Goal: Transaction & Acquisition: Purchase product/service

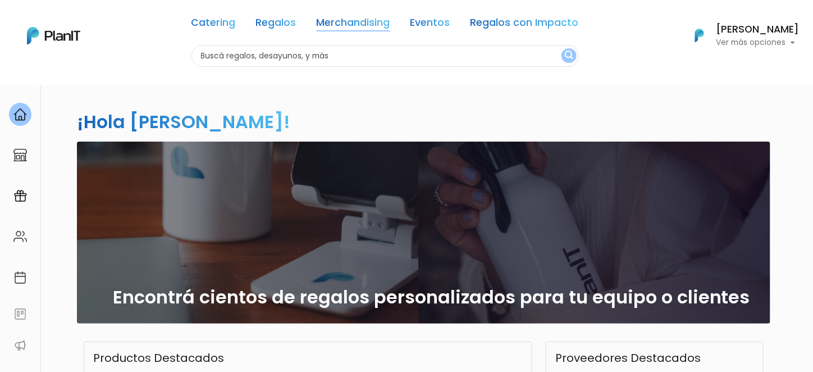
click at [368, 25] on link "Merchandising" at bounding box center [354, 24] width 74 height 13
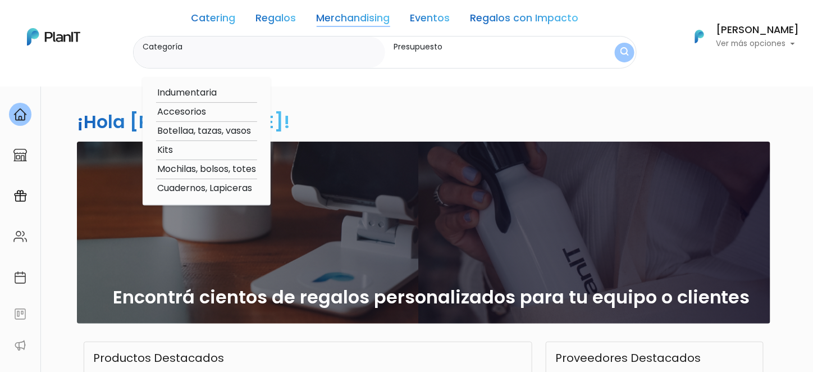
click at [188, 133] on option "Botellaa, tazas, vasos" at bounding box center [206, 131] width 101 height 14
type input "Botellaa, tazas, vasos"
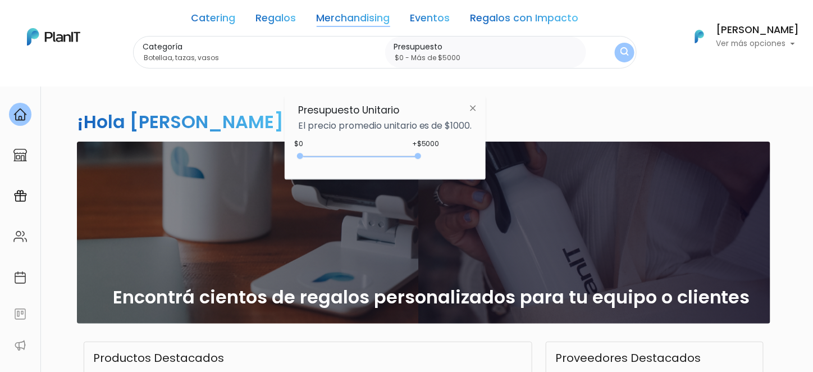
drag, startPoint x: 323, startPoint y: 156, endPoint x: 439, endPoint y: 157, distance: 115.1
click at [437, 156] on div "+$5000 $0 0 : 5000 0 5000 0,5000" at bounding box center [385, 158] width 174 height 22
type input "$0 - Más de $5000"
click at [627, 48] on img "submit" at bounding box center [625, 52] width 9 height 11
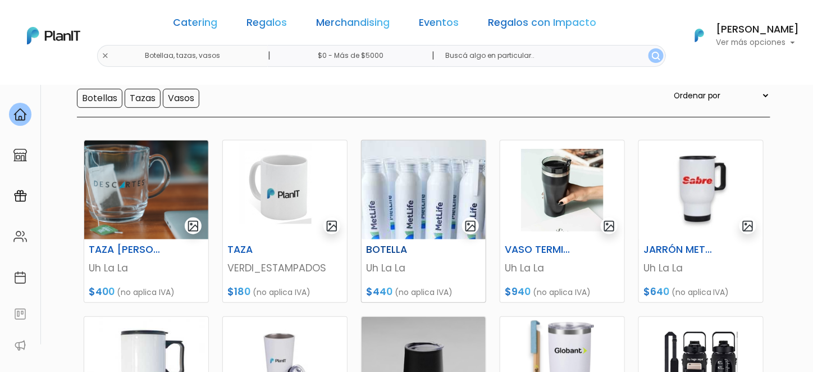
click at [404, 202] on img at bounding box center [424, 189] width 124 height 99
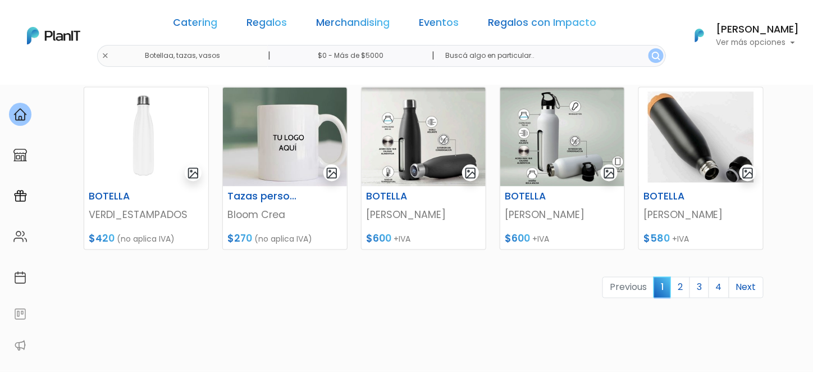
scroll to position [505, 0]
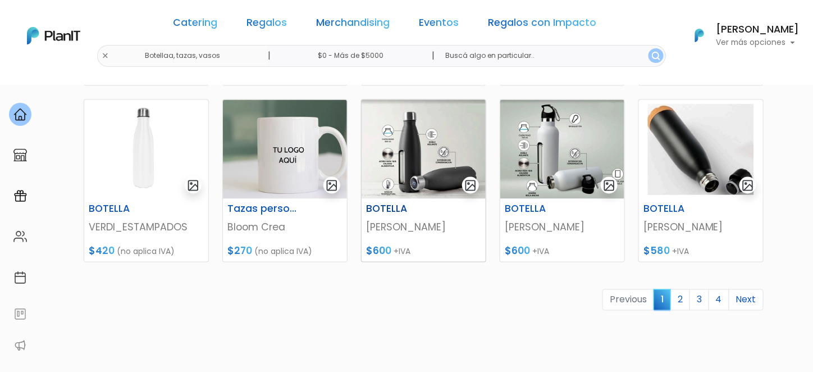
click at [412, 145] on img at bounding box center [424, 149] width 124 height 99
click at [576, 158] on img at bounding box center [562, 149] width 124 height 99
drag, startPoint x: 769, startPoint y: 1073, endPoint x: 764, endPoint y: 1069, distance: 6.4
click at [678, 289] on link "2" at bounding box center [681, 299] width 20 height 21
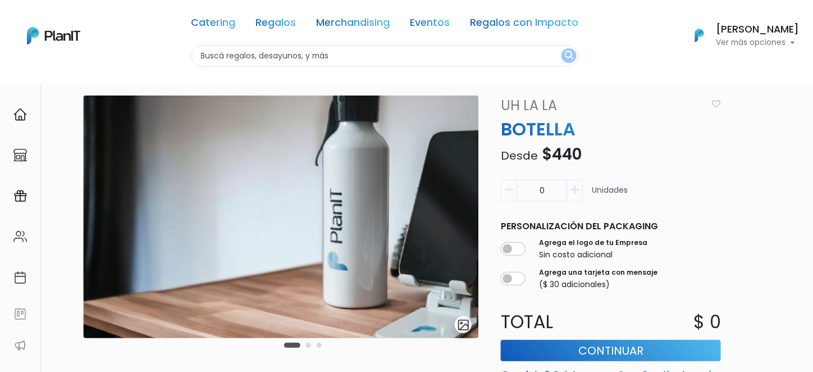
scroll to position [56, 0]
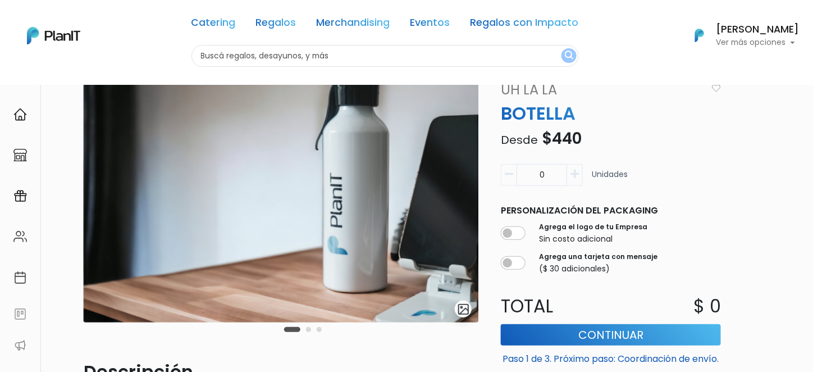
click at [580, 169] on button "button" at bounding box center [575, 175] width 16 height 22
click at [580, 174] on button "button" at bounding box center [575, 175] width 16 height 22
click at [580, 175] on button "button" at bounding box center [575, 175] width 16 height 22
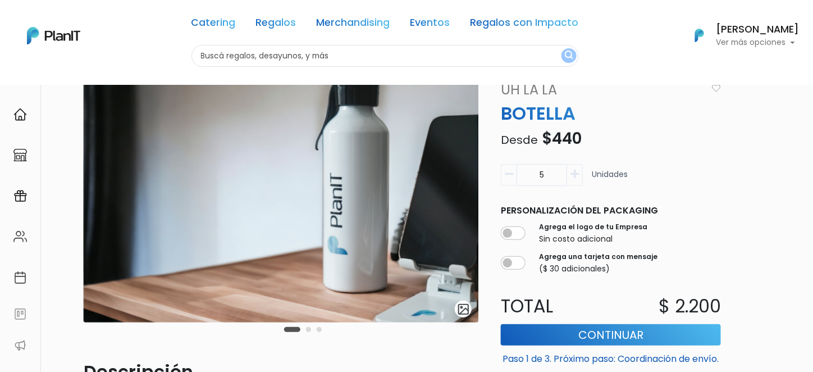
click at [580, 175] on button "button" at bounding box center [575, 175] width 16 height 22
click at [580, 174] on button "button" at bounding box center [575, 175] width 16 height 22
click at [580, 173] on button "button" at bounding box center [575, 175] width 16 height 22
click at [580, 174] on button "button" at bounding box center [575, 175] width 16 height 22
click at [582, 176] on button "button" at bounding box center [575, 175] width 16 height 22
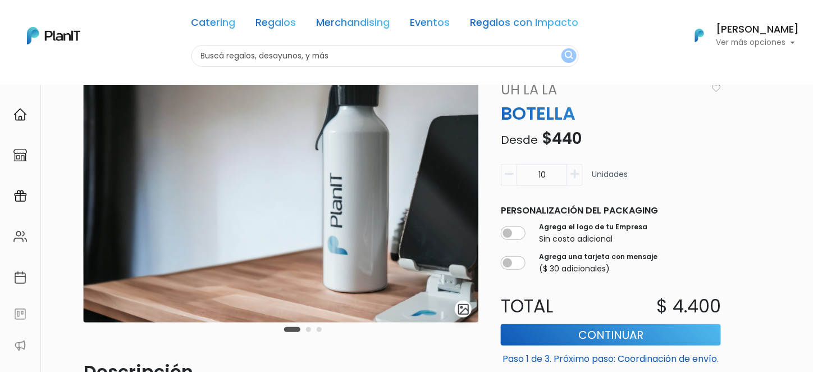
click at [513, 176] on icon "button" at bounding box center [509, 174] width 8 height 10
click at [579, 176] on icon "button" at bounding box center [575, 174] width 8 height 10
click at [578, 175] on icon "button" at bounding box center [575, 174] width 8 height 10
click at [578, 174] on icon "button" at bounding box center [575, 174] width 8 height 10
click at [577, 174] on icon "button" at bounding box center [575, 174] width 8 height 10
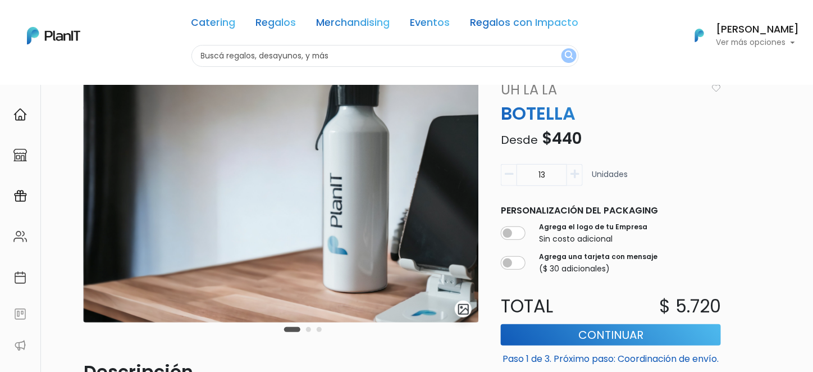
click at [577, 174] on icon "button" at bounding box center [575, 174] width 8 height 10
click at [577, 173] on icon "button" at bounding box center [575, 174] width 8 height 10
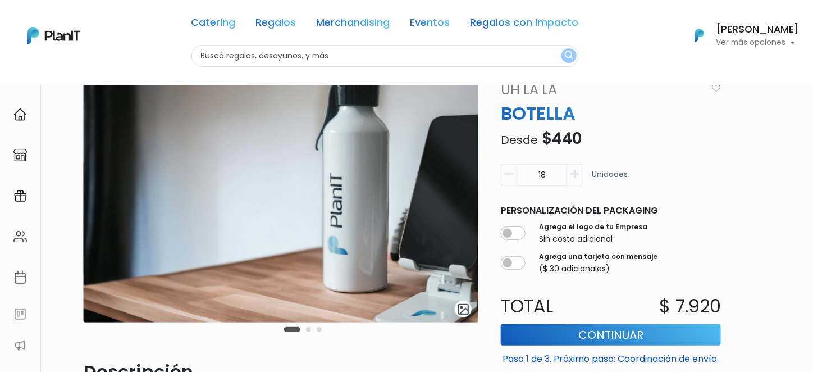
click at [577, 173] on icon "button" at bounding box center [575, 174] width 8 height 10
click at [510, 179] on button "button" at bounding box center [509, 175] width 16 height 22
click at [510, 178] on icon "button" at bounding box center [509, 174] width 8 height 10
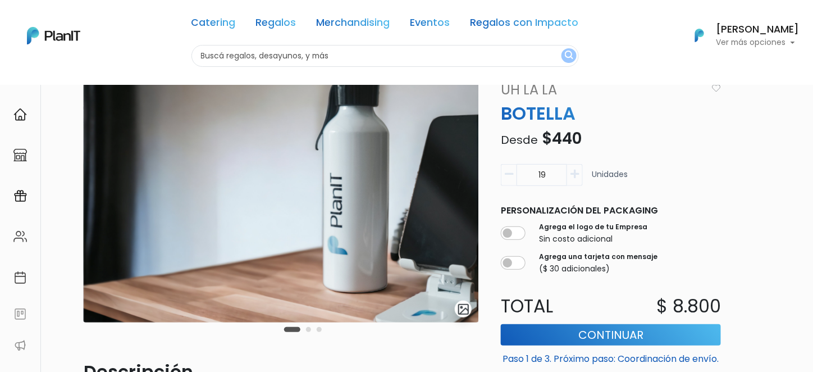
click at [510, 178] on icon "button" at bounding box center [509, 174] width 8 height 10
click at [510, 177] on icon "button" at bounding box center [509, 174] width 8 height 10
click at [510, 176] on icon "button" at bounding box center [509, 174] width 8 height 10
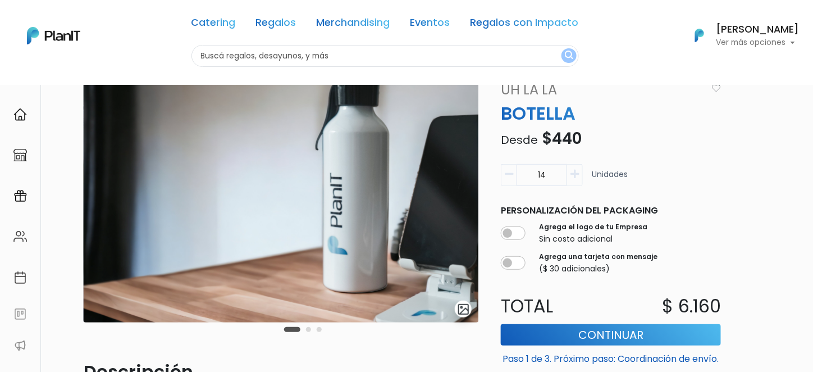
click at [510, 176] on icon "button" at bounding box center [509, 174] width 8 height 10
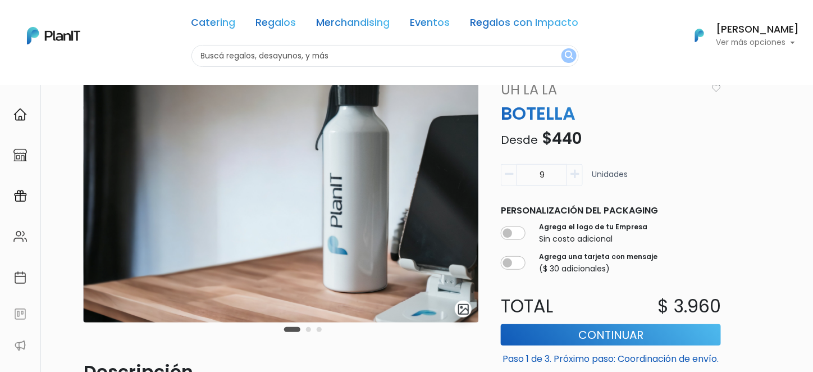
click at [510, 176] on icon "button" at bounding box center [509, 174] width 8 height 10
drag, startPoint x: 574, startPoint y: 177, endPoint x: 569, endPoint y: 185, distance: 9.3
click at [574, 177] on icon "button" at bounding box center [575, 174] width 8 height 10
type input "9"
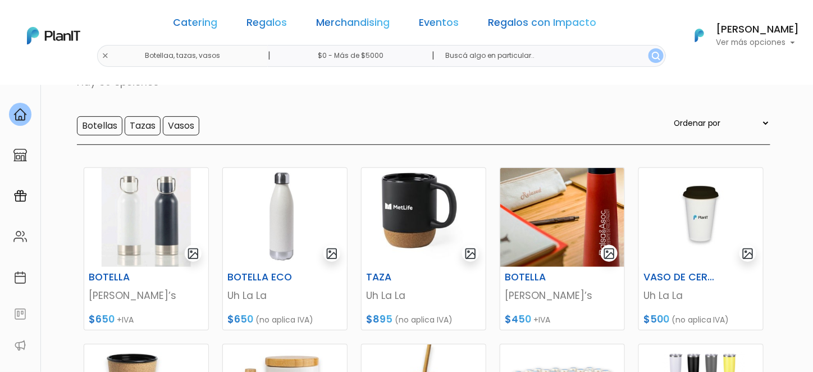
scroll to position [112, 0]
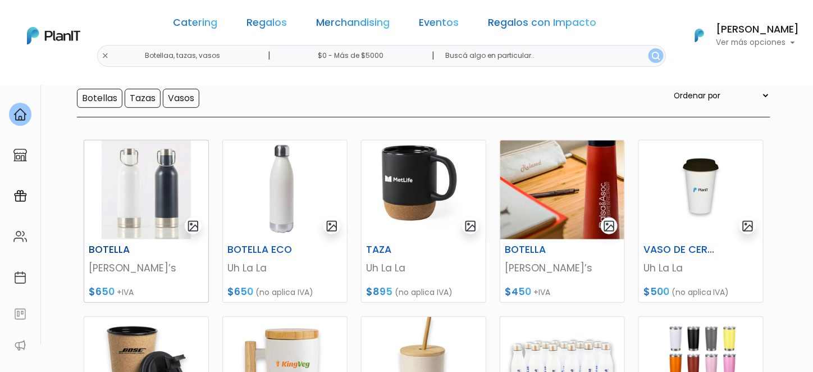
click at [155, 202] on img at bounding box center [146, 189] width 124 height 99
click at [549, 317] on img at bounding box center [562, 366] width 124 height 99
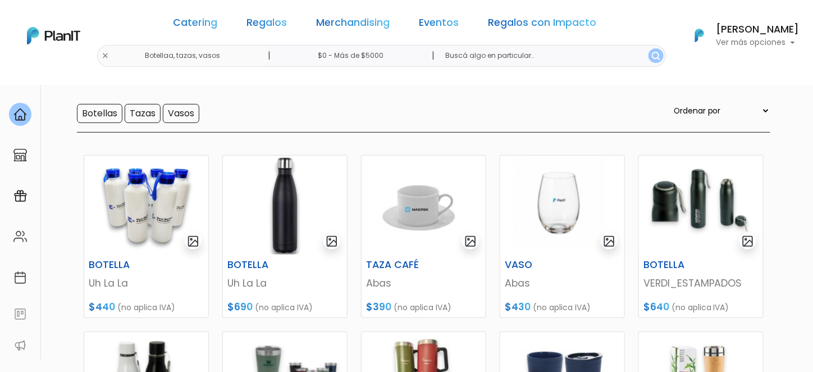
scroll to position [112, 0]
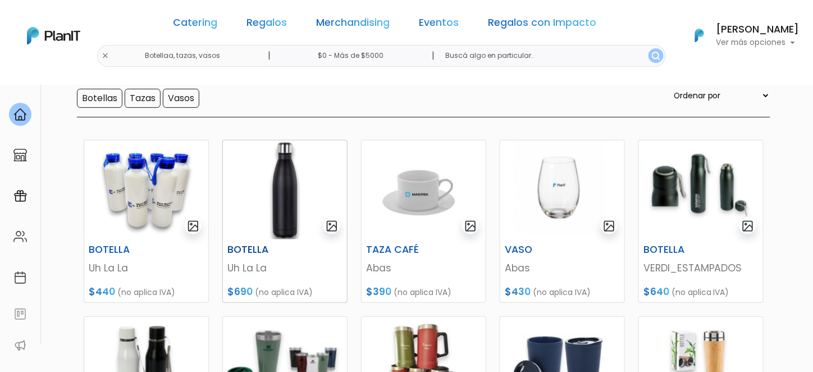
click at [267, 196] on img at bounding box center [285, 189] width 124 height 99
click at [170, 317] on img at bounding box center [146, 366] width 124 height 99
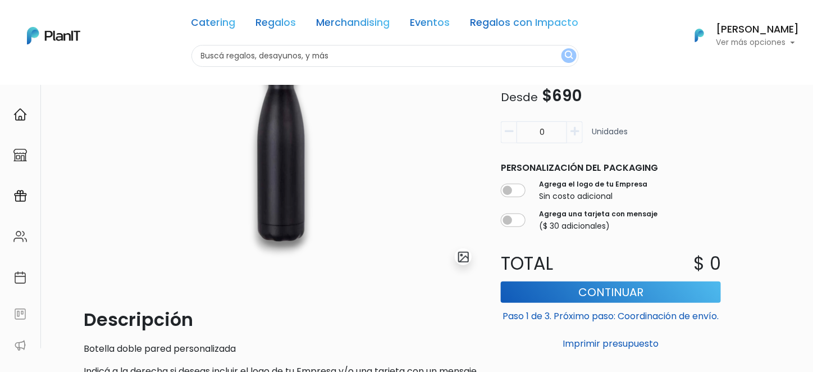
scroll to position [168, 0]
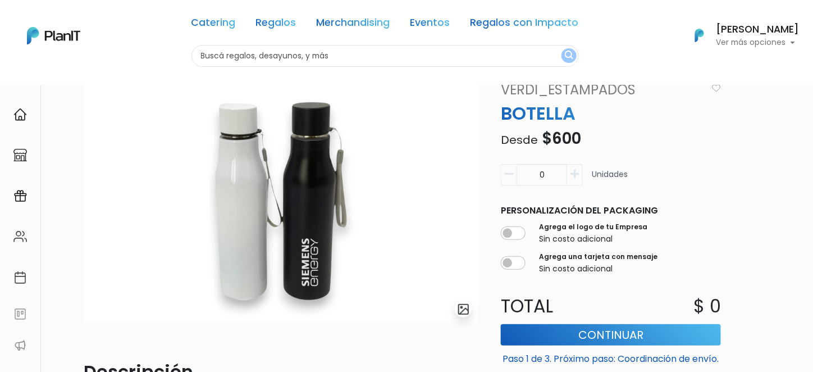
scroll to position [112, 0]
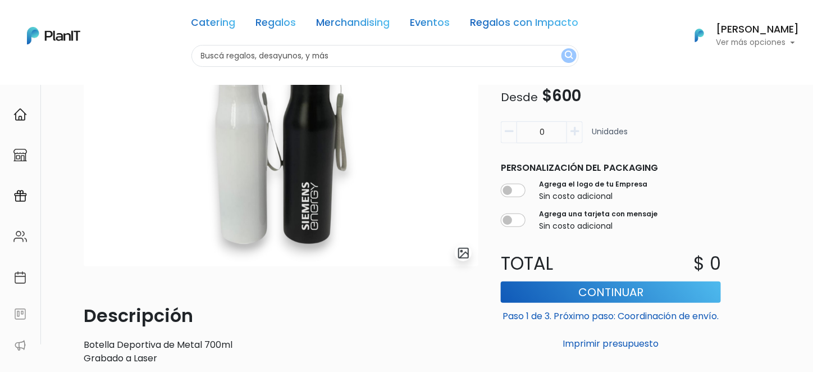
click at [574, 133] on icon "button" at bounding box center [575, 131] width 8 height 10
click at [572, 132] on icon "button" at bounding box center [575, 131] width 8 height 10
click at [571, 131] on icon "button" at bounding box center [575, 131] width 8 height 10
click at [570, 130] on button "button" at bounding box center [575, 132] width 16 height 22
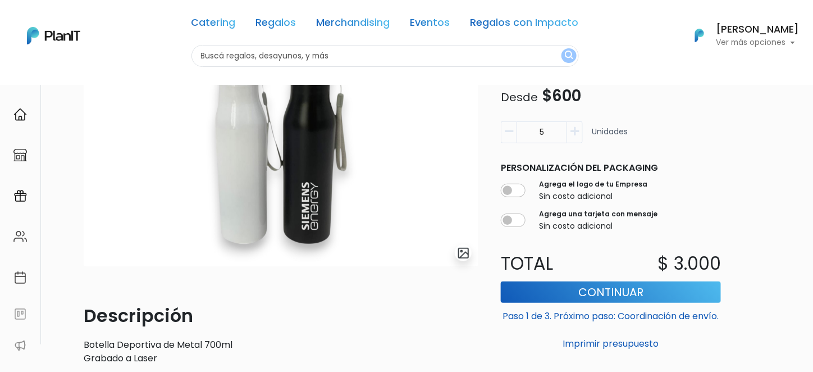
click at [570, 130] on button "button" at bounding box center [575, 132] width 16 height 22
type input "9"
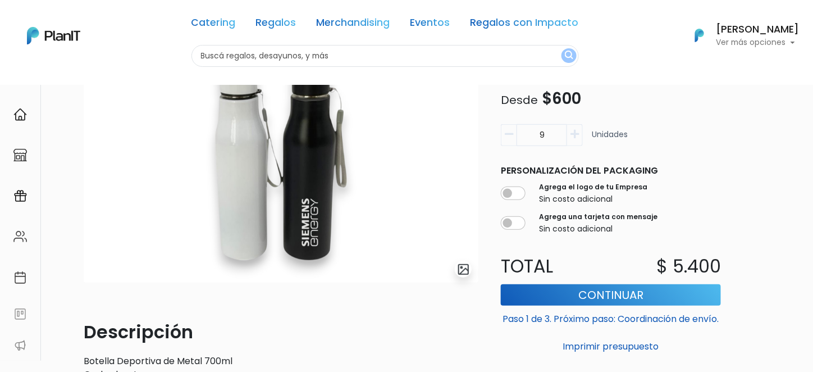
scroll to position [56, 0]
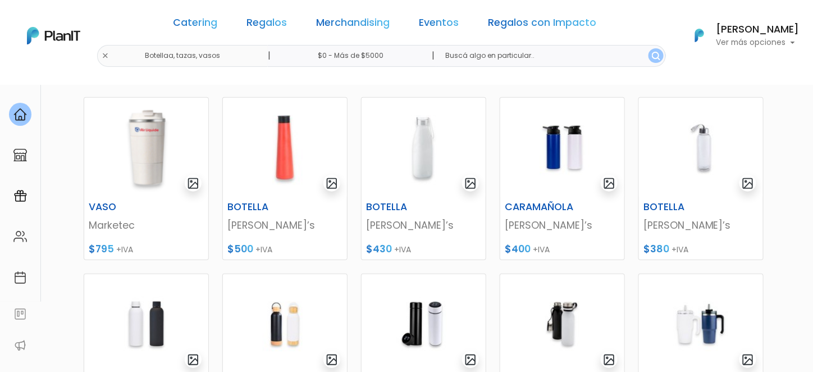
scroll to position [168, 0]
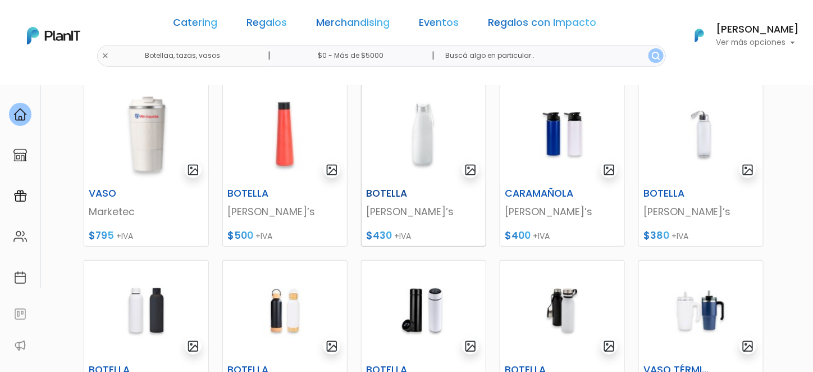
click at [403, 165] on img at bounding box center [424, 133] width 124 height 99
click at [414, 261] on img at bounding box center [424, 310] width 124 height 99
click at [377, 261] on img at bounding box center [424, 310] width 124 height 99
click at [357, 23] on link "Merchandising" at bounding box center [354, 24] width 74 height 13
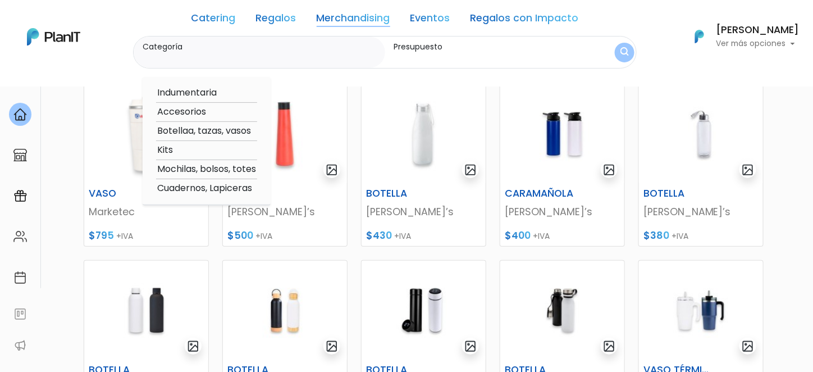
click at [200, 164] on option "Mochilas, bolsos, totes" at bounding box center [206, 169] width 101 height 14
type input "Mochilas, bolsos, totes"
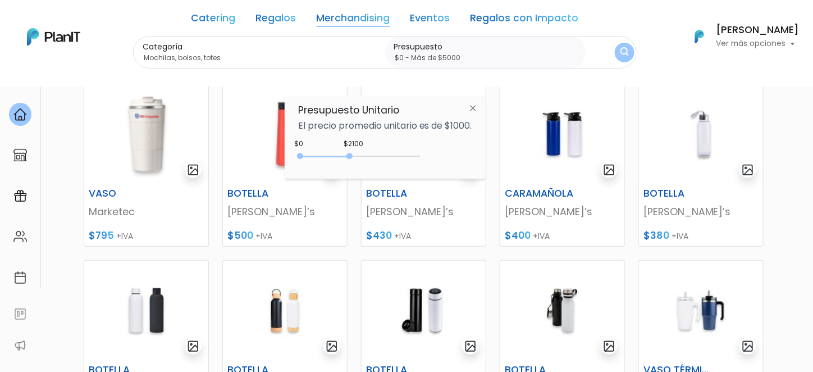
type input "$0 - Más de $5000"
drag, startPoint x: 322, startPoint y: 152, endPoint x: 457, endPoint y: 145, distance: 135.0
click at [457, 145] on div "Presupuesto Unitario El precio promedio unitario es de $1000. +$5000 $0 0 : 500…" at bounding box center [385, 137] width 201 height 84
click at [618, 51] on button "submit" at bounding box center [625, 53] width 20 height 20
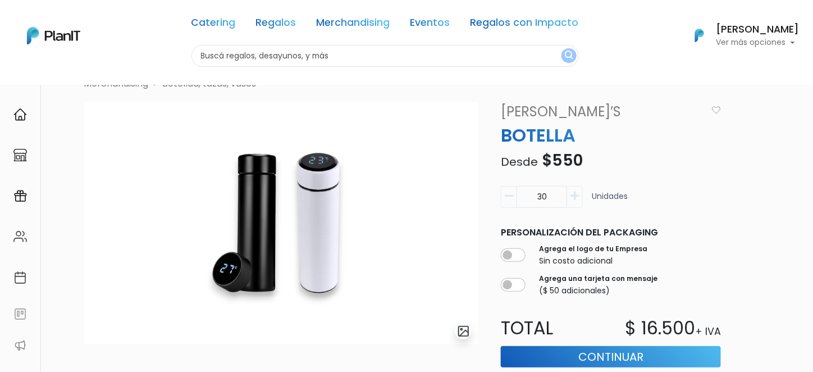
scroll to position [56, 0]
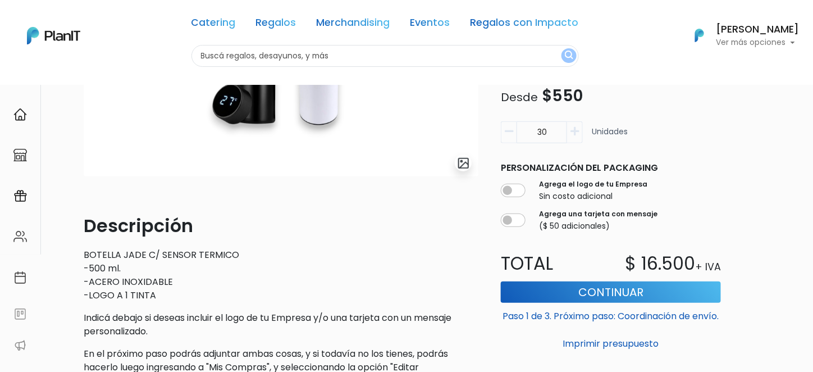
scroll to position [225, 0]
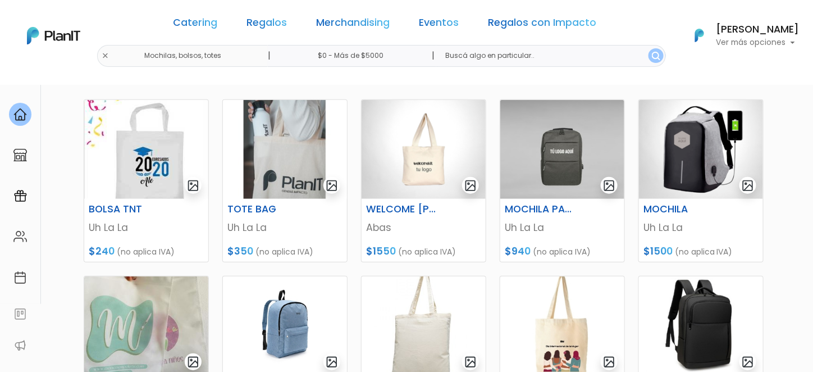
scroll to position [168, 0]
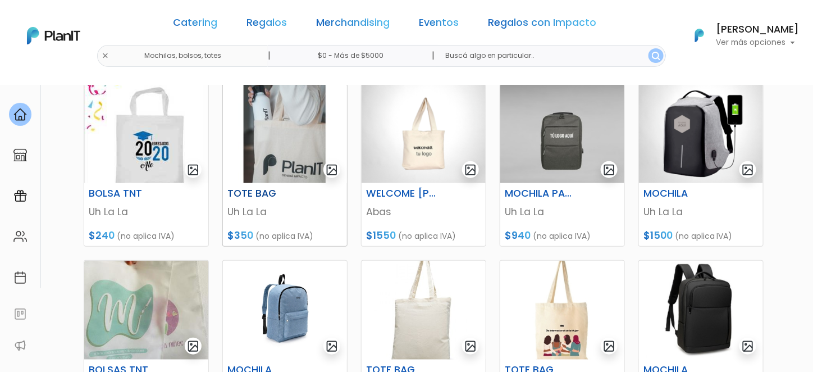
click at [296, 133] on img at bounding box center [285, 133] width 124 height 99
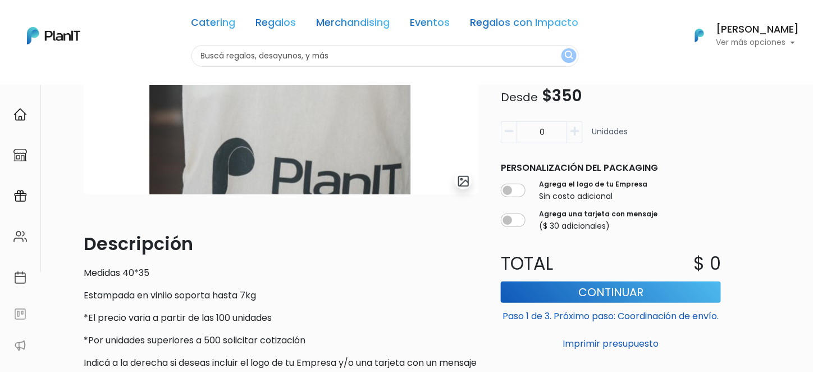
scroll to position [168, 0]
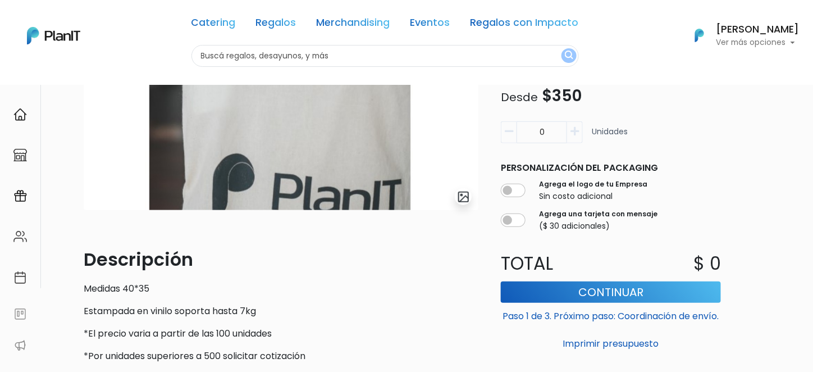
click at [575, 135] on icon "button" at bounding box center [575, 131] width 8 height 10
click at [574, 135] on icon "button" at bounding box center [575, 131] width 8 height 10
click at [573, 134] on icon "button" at bounding box center [575, 131] width 8 height 10
click at [575, 134] on icon "button" at bounding box center [575, 131] width 8 height 10
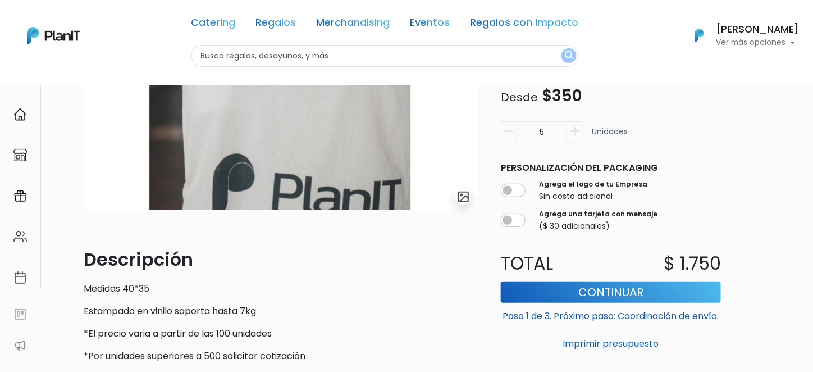
click at [575, 134] on icon "button" at bounding box center [575, 131] width 8 height 10
click at [575, 133] on icon "button" at bounding box center [575, 131] width 8 height 10
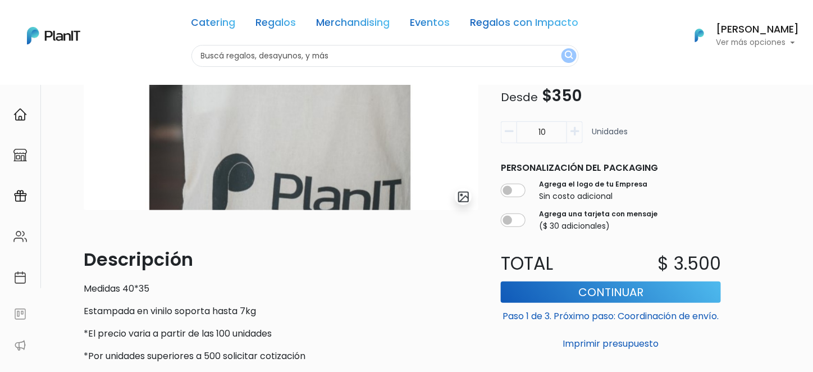
click at [574, 133] on icon "button" at bounding box center [575, 131] width 8 height 10
click at [575, 134] on icon "button" at bounding box center [575, 131] width 8 height 10
click at [512, 136] on button "button" at bounding box center [509, 132] width 16 height 22
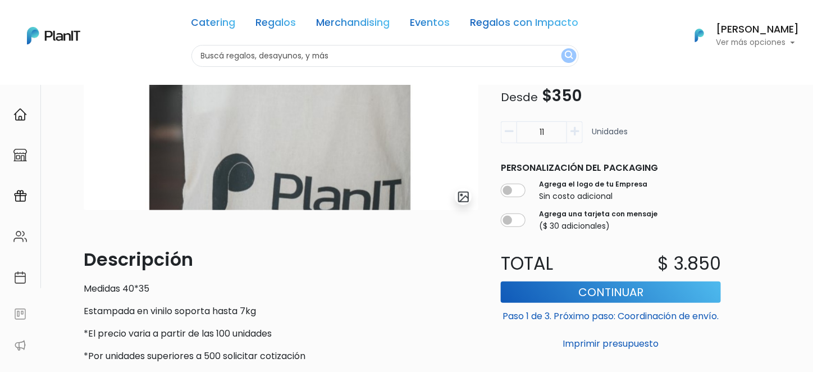
click at [515, 139] on button "button" at bounding box center [509, 132] width 16 height 22
drag, startPoint x: 515, startPoint y: 139, endPoint x: 469, endPoint y: 148, distance: 46.9
click at [469, 149] on img at bounding box center [281, 88] width 395 height 243
click at [576, 135] on icon "button" at bounding box center [575, 131] width 8 height 10
click at [577, 135] on icon "button" at bounding box center [575, 131] width 8 height 10
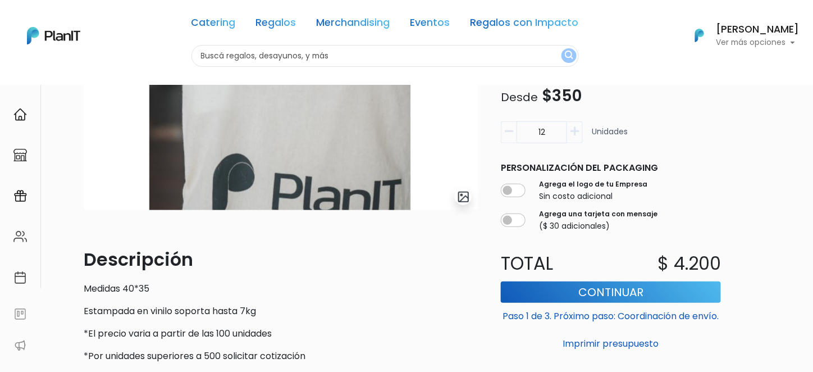
click at [577, 135] on icon "button" at bounding box center [575, 131] width 8 height 10
click at [578, 135] on icon "button" at bounding box center [575, 131] width 8 height 10
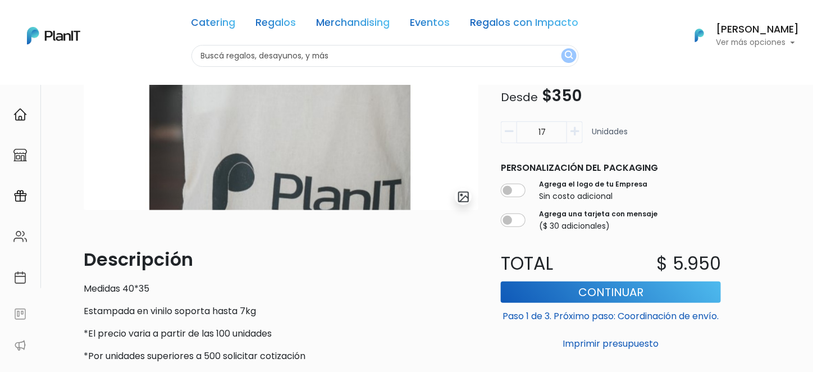
click at [578, 136] on button "button" at bounding box center [575, 132] width 16 height 22
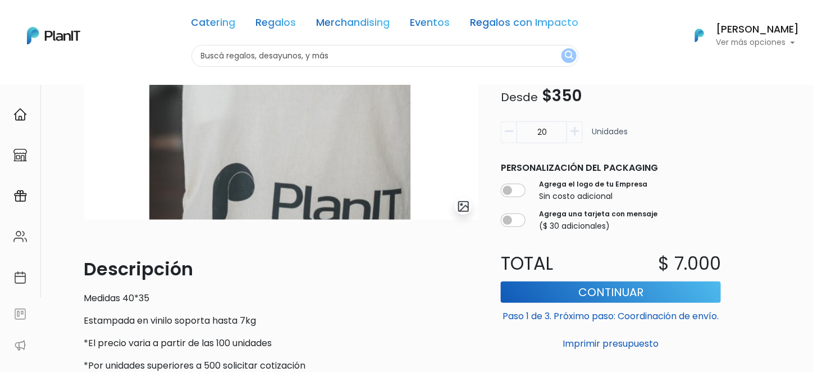
scroll to position [112, 0]
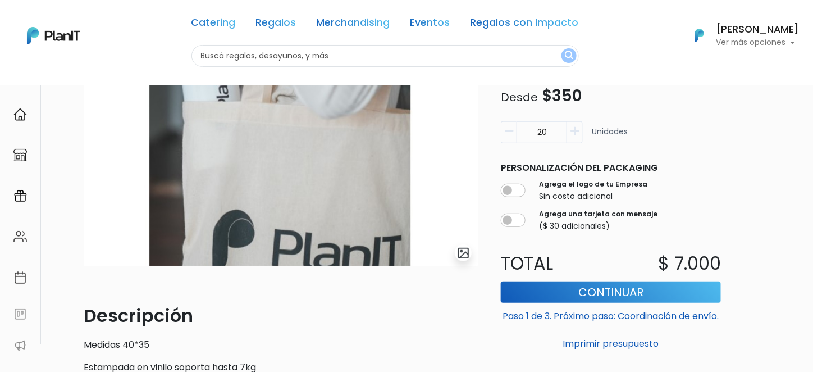
click at [506, 135] on icon "button" at bounding box center [509, 131] width 8 height 10
click at [572, 132] on icon "button" at bounding box center [575, 131] width 8 height 10
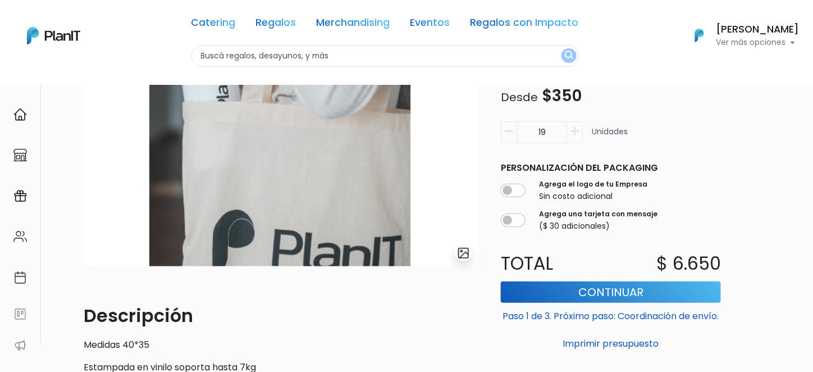
click at [572, 132] on icon "button" at bounding box center [575, 131] width 8 height 10
click at [573, 131] on icon "button" at bounding box center [575, 131] width 8 height 10
click at [574, 132] on icon "button" at bounding box center [575, 131] width 8 height 10
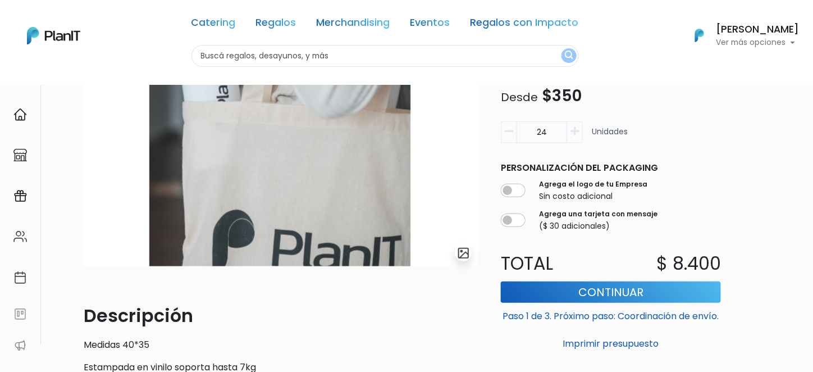
click at [574, 132] on icon "button" at bounding box center [575, 131] width 8 height 10
click at [515, 136] on button "button" at bounding box center [509, 132] width 16 height 22
click at [513, 136] on button "button" at bounding box center [509, 132] width 16 height 22
click at [514, 136] on button "button" at bounding box center [509, 132] width 16 height 22
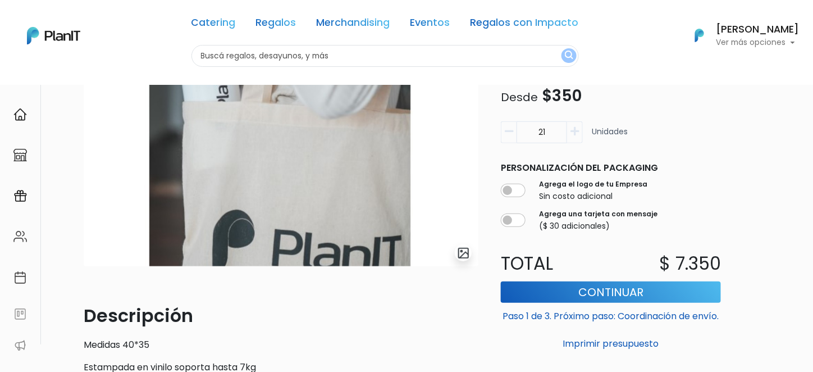
click at [514, 136] on button "button" at bounding box center [509, 132] width 16 height 22
click at [516, 136] on button "button" at bounding box center [509, 132] width 16 height 22
click at [573, 135] on icon "button" at bounding box center [575, 131] width 8 height 10
type input "20"
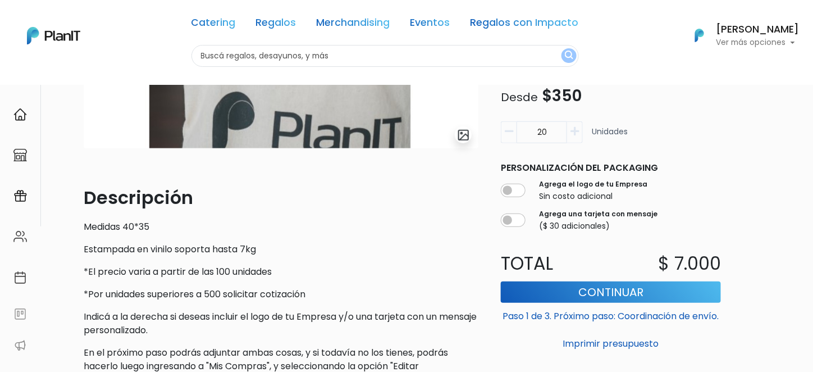
scroll to position [281, 0]
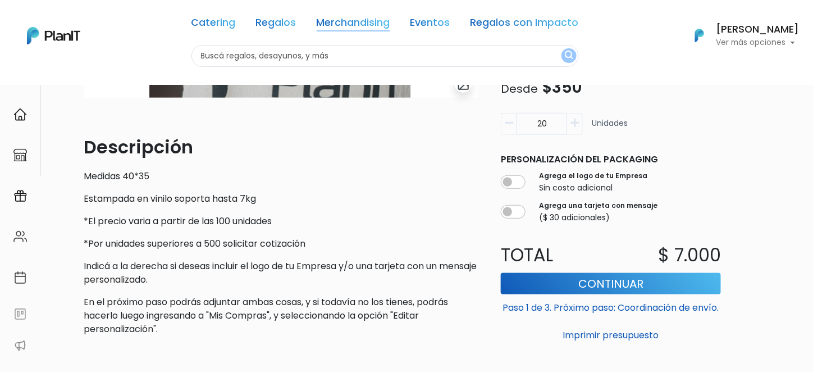
click at [369, 21] on link "Merchandising" at bounding box center [354, 24] width 74 height 13
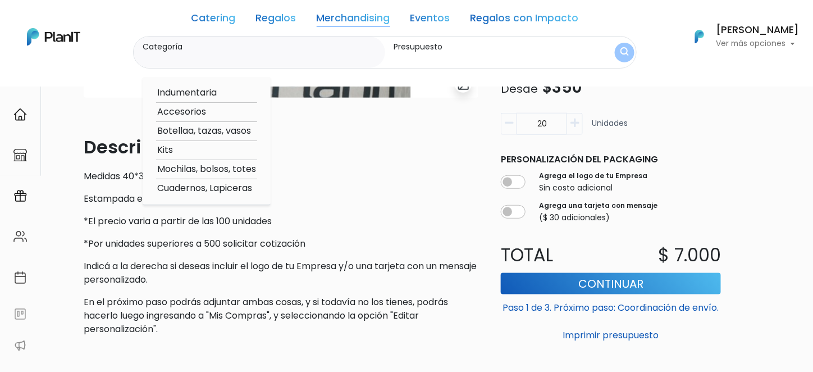
click at [206, 168] on option "Mochilas, bolsos, totes" at bounding box center [206, 169] width 101 height 14
type input "Mochilas, bolsos, totes"
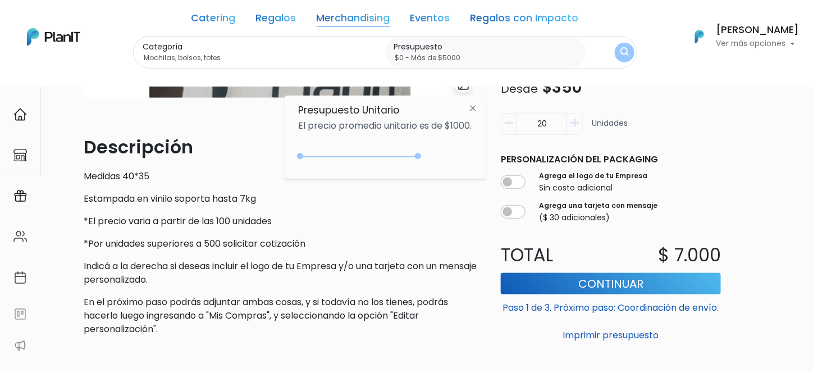
type input "$0 - Más de $5000"
drag, startPoint x: 324, startPoint y: 159, endPoint x: 431, endPoint y: 165, distance: 107.4
click at [431, 165] on div "+$5000 $0 0 : 5000 0 5000 0,5000" at bounding box center [385, 158] width 174 height 22
click at [623, 56] on img "submit" at bounding box center [624, 53] width 12 height 16
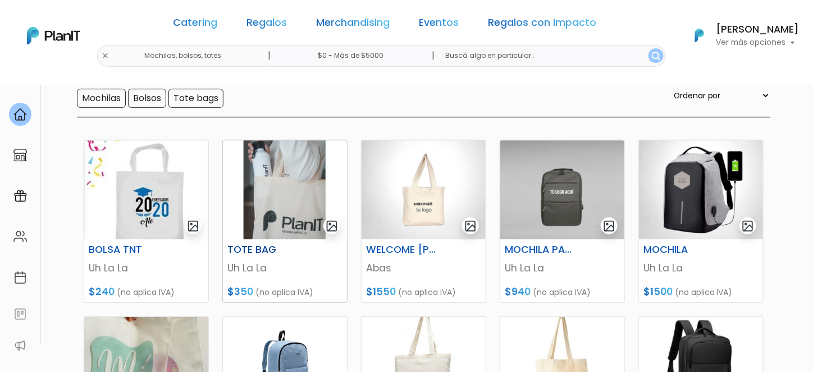
scroll to position [168, 0]
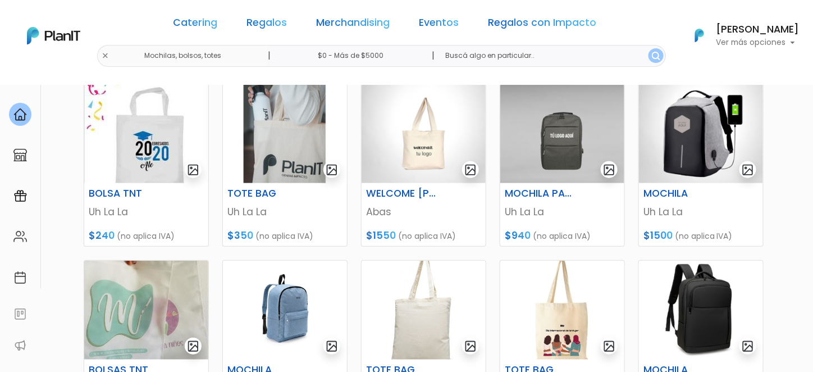
click at [115, 32] on div "Catering Regalos Merchandising Eventos Regalos con Impacto Mochilas, bolsos, to…" at bounding box center [406, 35] width 813 height 62
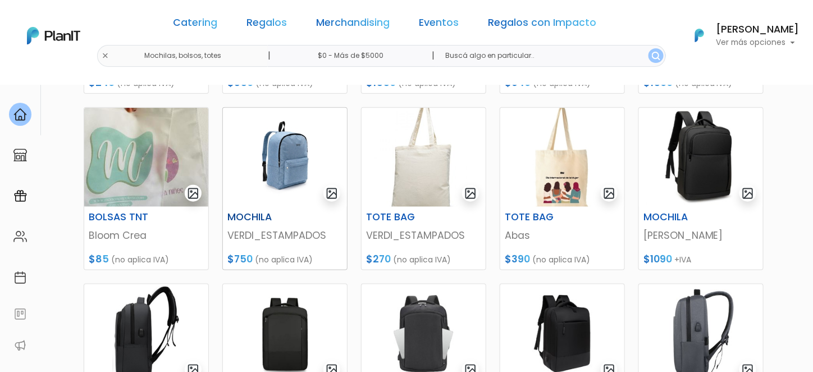
scroll to position [337, 0]
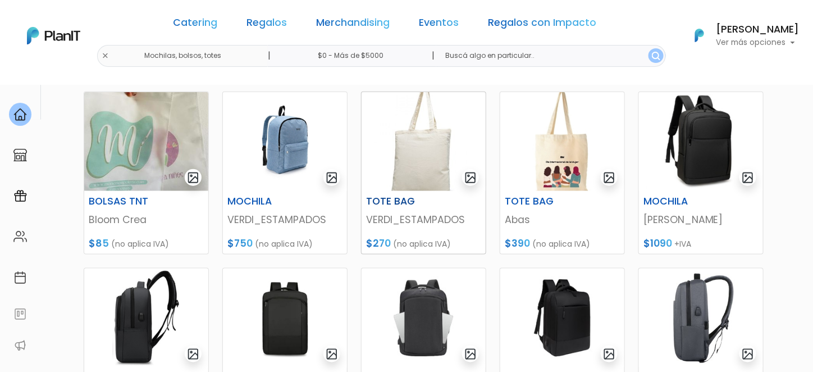
click at [414, 169] on img at bounding box center [424, 141] width 124 height 99
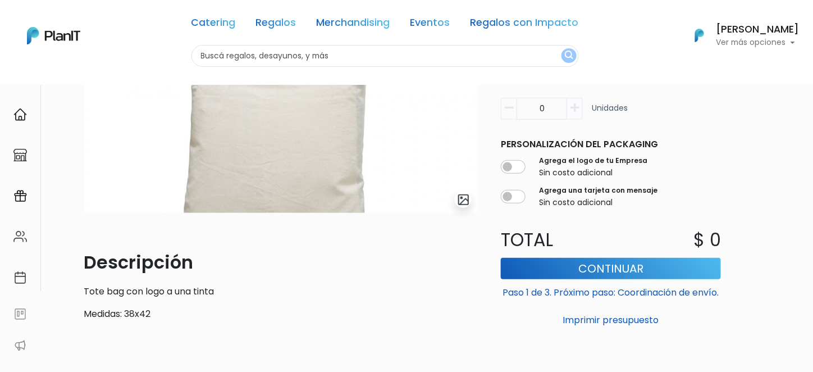
scroll to position [112, 0]
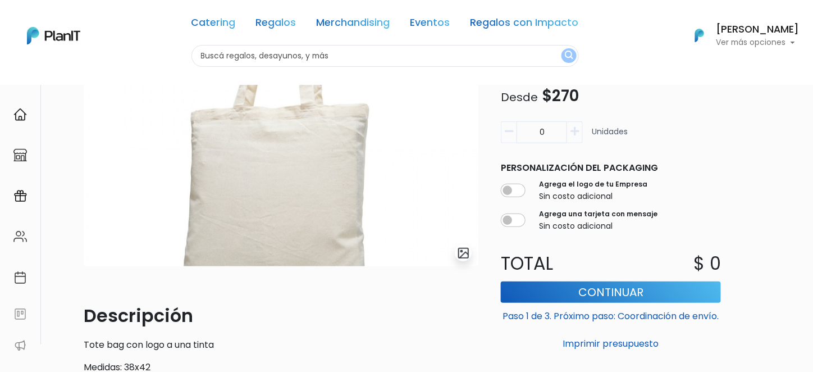
click at [575, 133] on icon "button" at bounding box center [575, 131] width 8 height 10
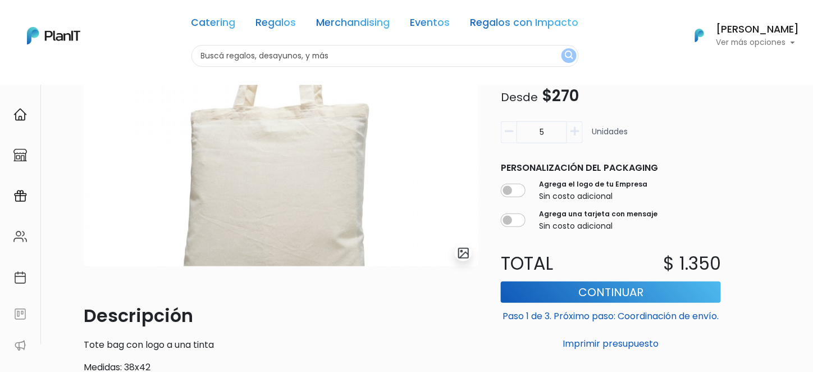
click at [575, 133] on icon "button" at bounding box center [575, 131] width 8 height 10
type input "9"
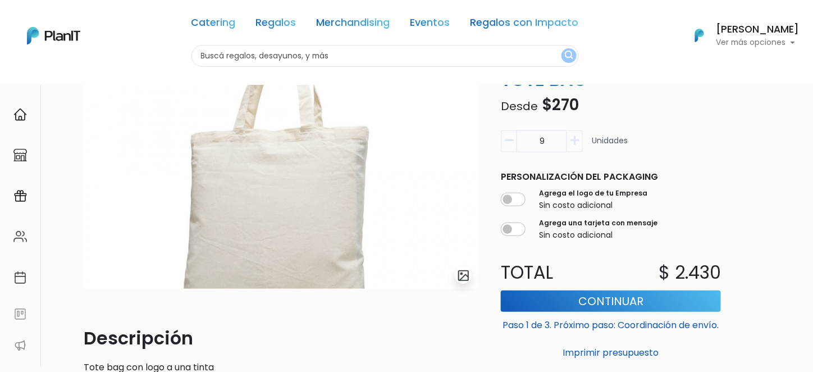
scroll to position [76, 0]
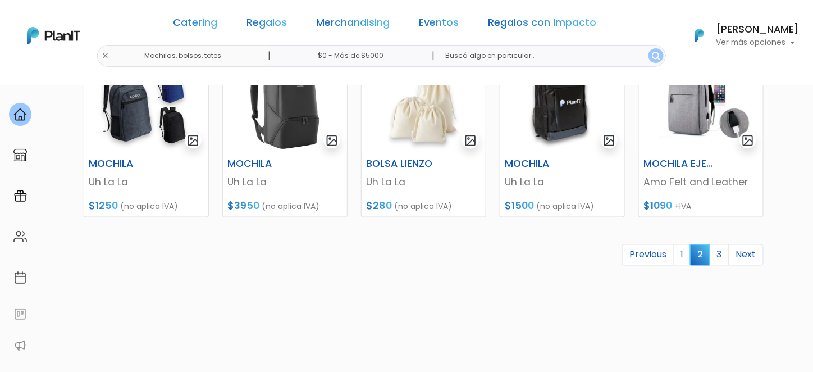
scroll to position [609, 0]
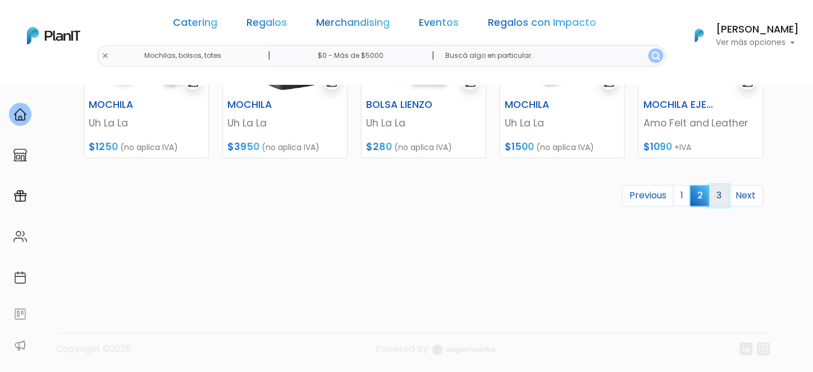
click at [726, 203] on link "3" at bounding box center [720, 195] width 20 height 21
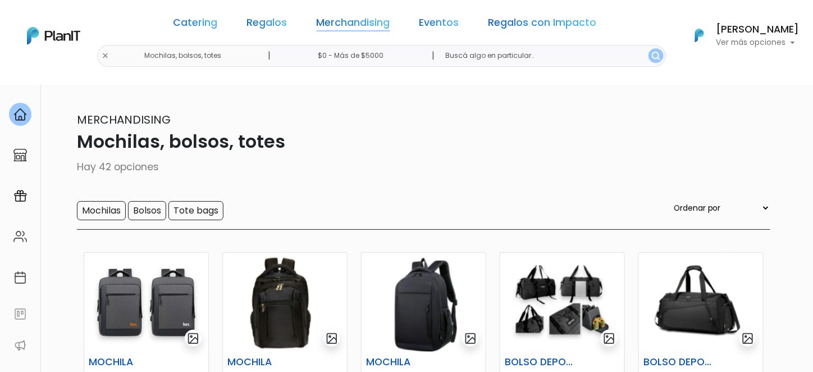
click at [362, 28] on link "Merchandising" at bounding box center [354, 24] width 74 height 13
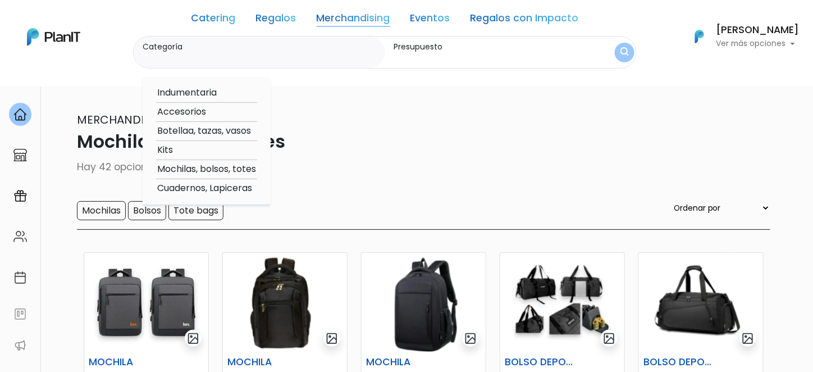
click at [193, 110] on option "Accesorios" at bounding box center [206, 112] width 101 height 14
type input "Accesorios"
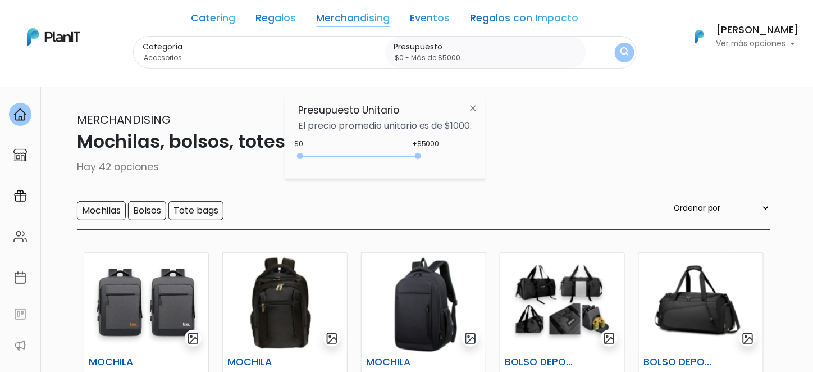
drag, startPoint x: 323, startPoint y: 157, endPoint x: 437, endPoint y: 168, distance: 114.0
click at [437, 172] on div "Presupuesto Unitario El precio promedio unitario es de $1000. +$5000 $0 0 : 500…" at bounding box center [385, 137] width 201 height 84
type input "$0 - Más de $5000"
click at [620, 54] on button "submit" at bounding box center [625, 53] width 20 height 20
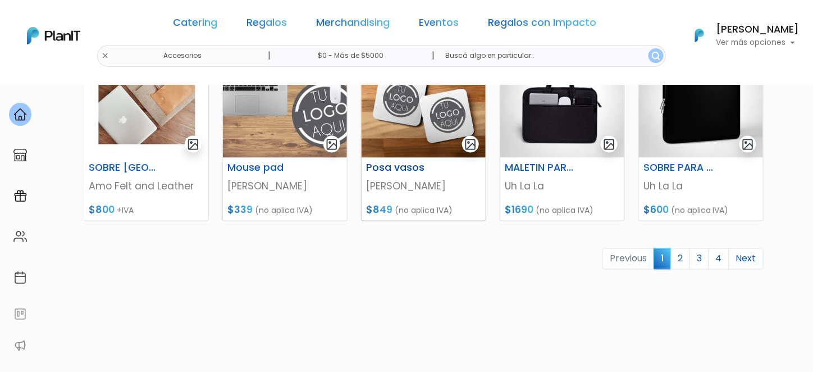
scroll to position [562, 0]
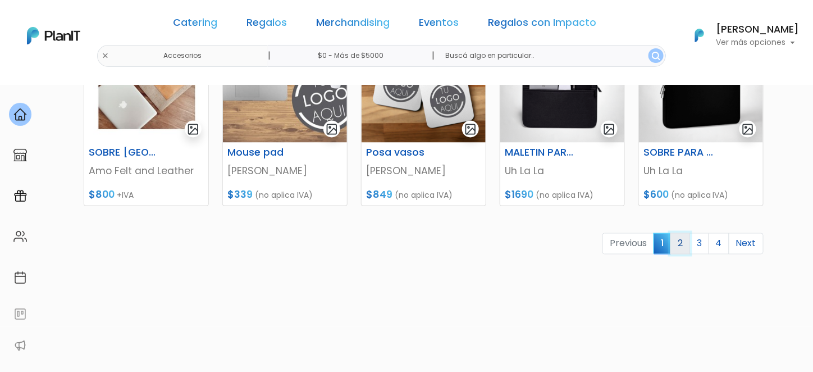
click at [683, 248] on link "2" at bounding box center [681, 243] width 20 height 21
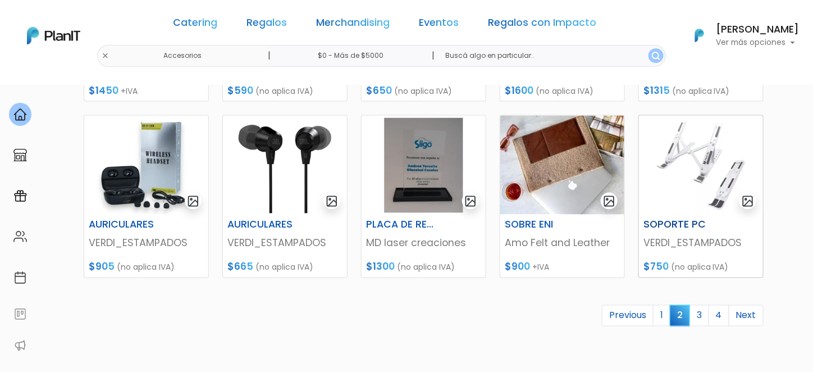
scroll to position [505, 0]
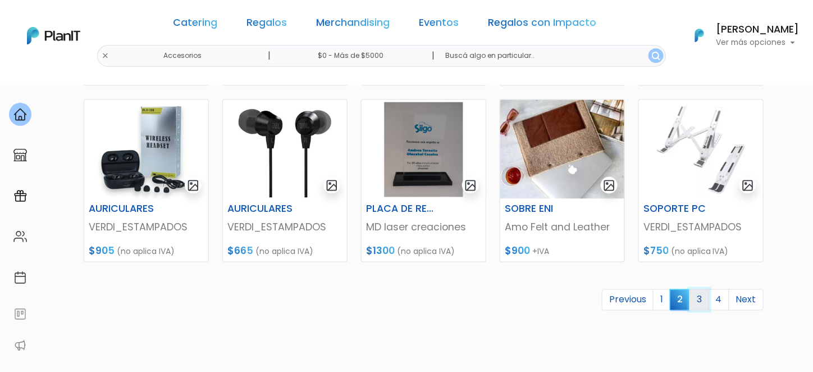
click at [702, 303] on link "3" at bounding box center [700, 299] width 20 height 21
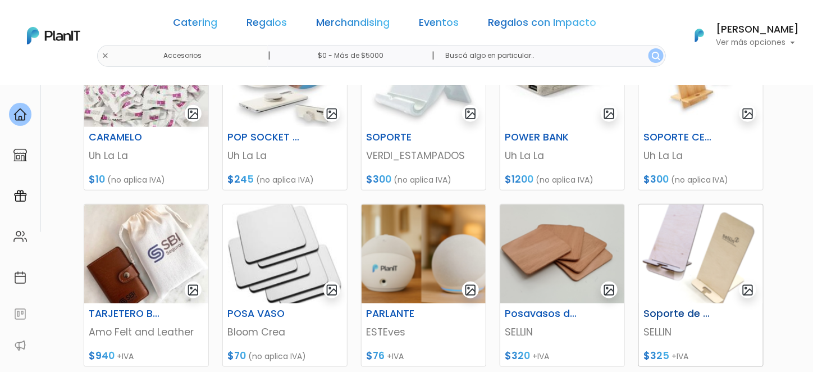
scroll to position [281, 0]
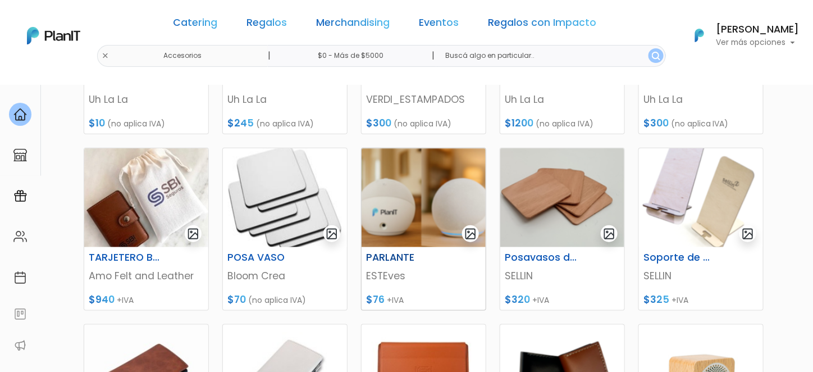
click at [437, 209] on img at bounding box center [424, 197] width 124 height 99
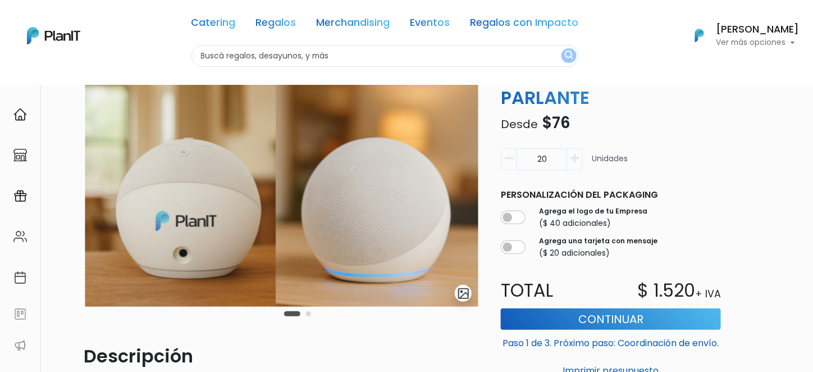
scroll to position [56, 0]
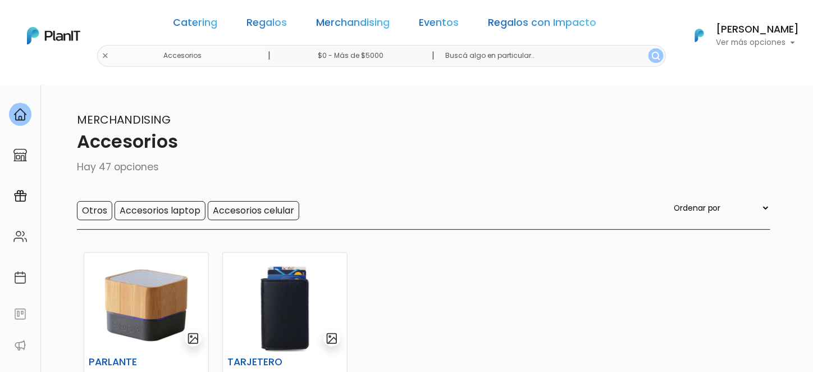
click at [499, 26] on link "Regalos con Impacto" at bounding box center [543, 24] width 108 height 13
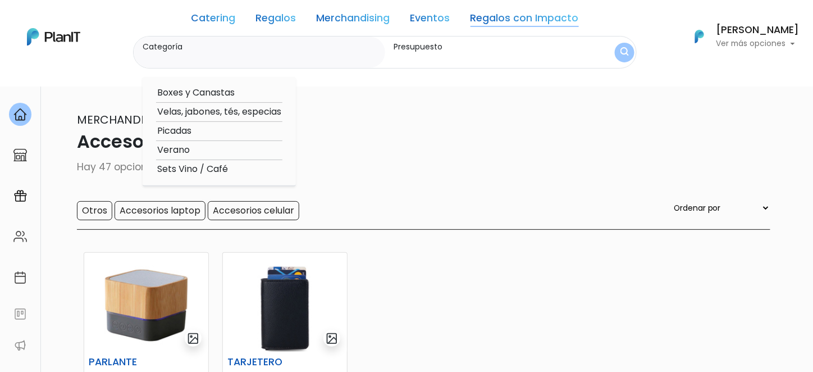
click at [220, 112] on option "Velas, jabones, tés, especias" at bounding box center [219, 112] width 126 height 14
type input "Velas, jabones, tés, especias"
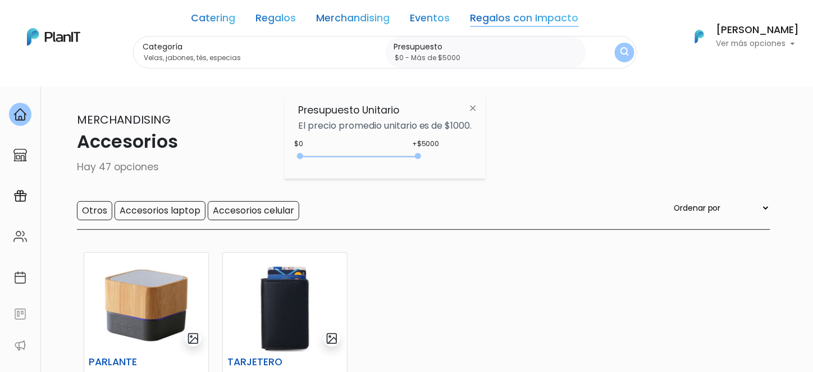
drag, startPoint x: 325, startPoint y: 156, endPoint x: 445, endPoint y: 165, distance: 120.5
click at [445, 166] on div "+$5000 $0 0 : 5000 0 5000 0,5000" at bounding box center [385, 158] width 174 height 22
type input "$0 - Más de $5000"
drag, startPoint x: 474, startPoint y: 109, endPoint x: 501, endPoint y: 99, distance: 29.1
click at [474, 108] on img at bounding box center [473, 108] width 21 height 20
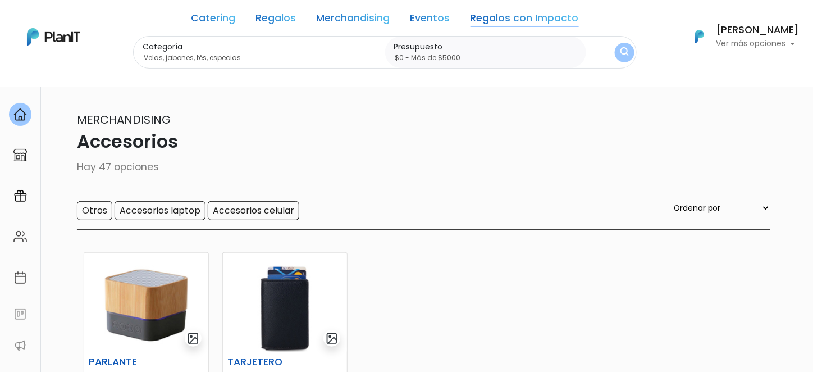
click at [613, 50] on button "submit" at bounding box center [624, 51] width 23 height 23
